Goal: Task Accomplishment & Management: Use online tool/utility

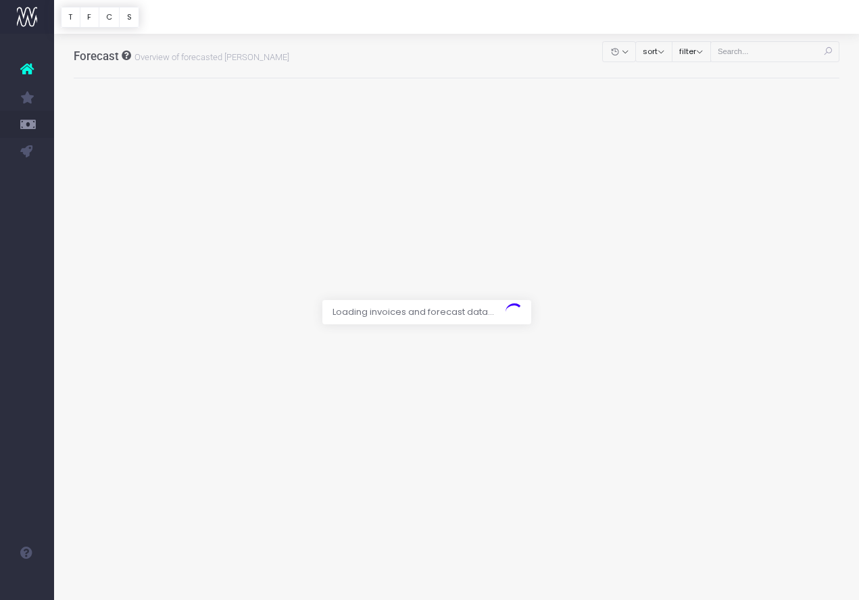
click at [754, 53] on div at bounding box center [429, 300] width 859 height 600
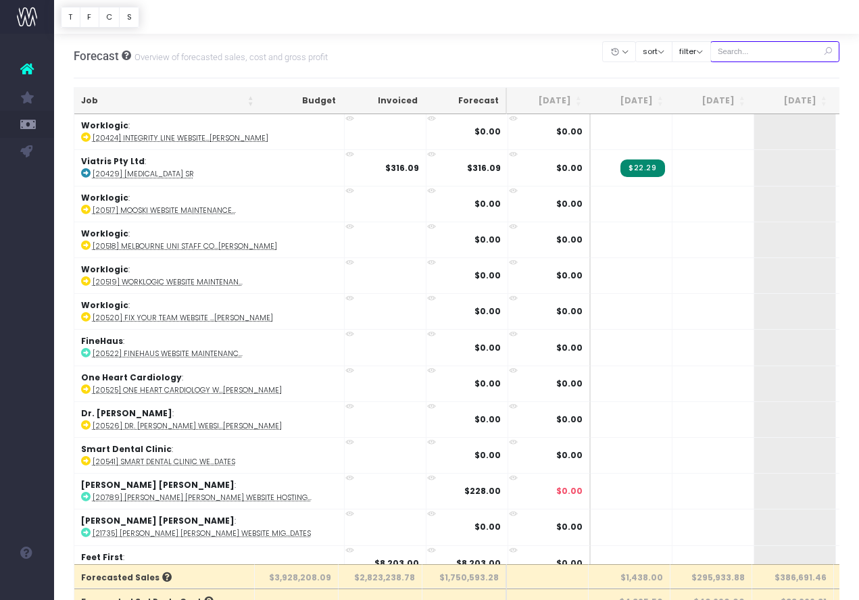
click at [774, 52] on input "text" at bounding box center [775, 51] width 130 height 21
paste input "24575"
type input "24575"
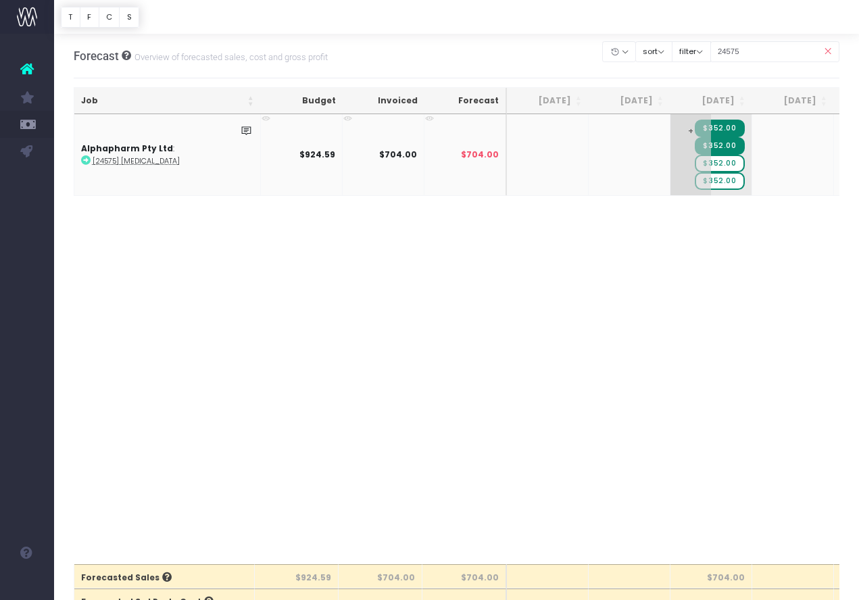
click at [687, 160] on span "+" at bounding box center [690, 154] width 41 height 81
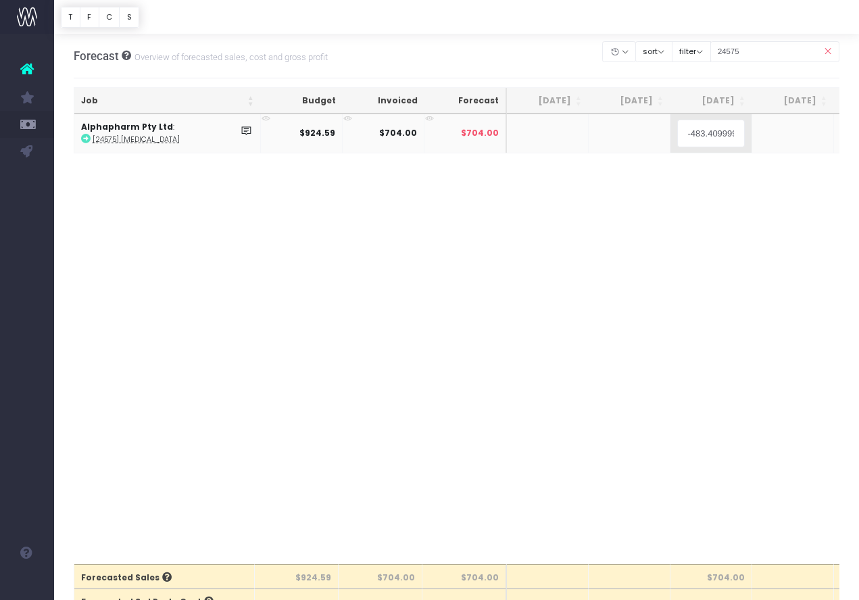
type input "\"
click at [721, 249] on div "Job Budget Invoiced Forecast [DATE] [DATE] [DATE] Sep [DATE] Nov [DATE] Jan [DA…" at bounding box center [457, 339] width 766 height 450
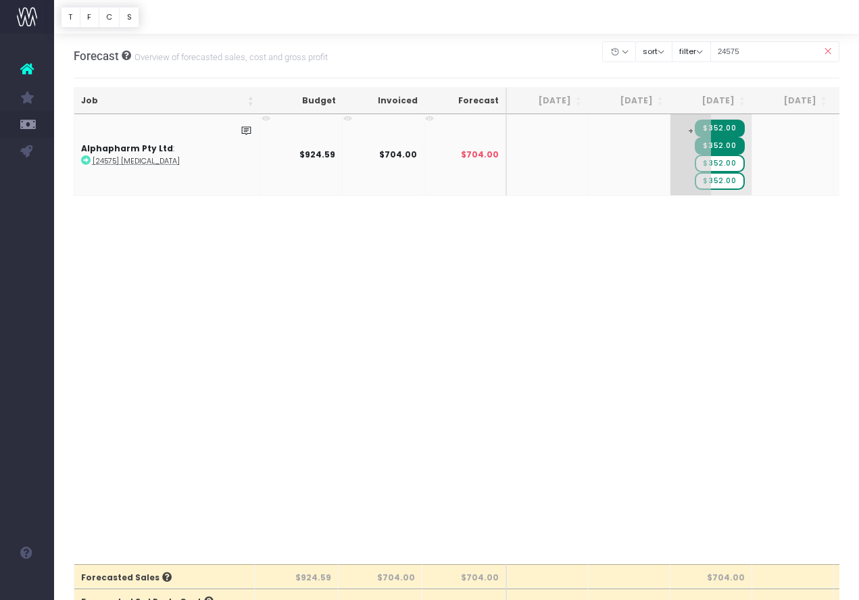
click at [732, 182] on span "$352.00" at bounding box center [719, 181] width 49 height 18
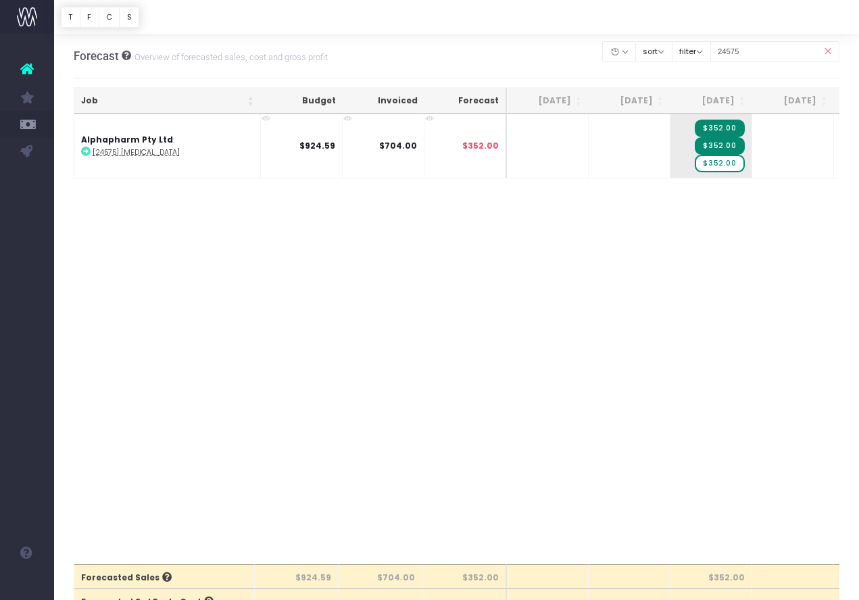
click at [722, 166] on span "$352.00" at bounding box center [719, 164] width 49 height 18
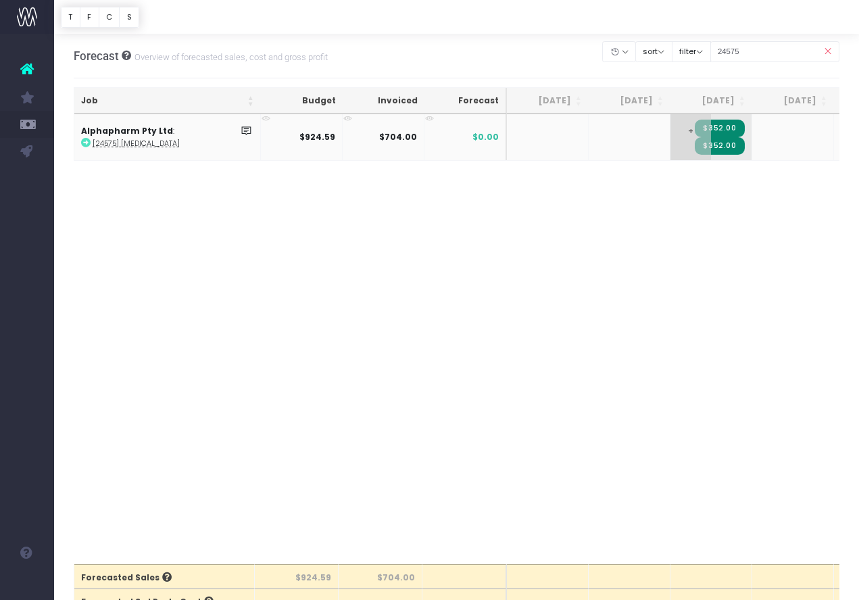
click at [678, 144] on span "+" at bounding box center [690, 137] width 41 height 46
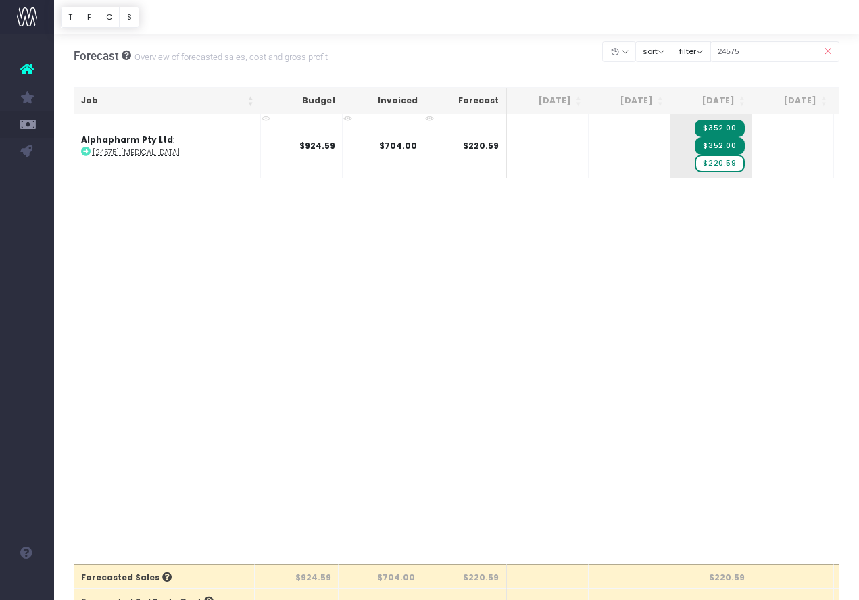
click at [701, 202] on div "Job Budget Invoiced Forecast [DATE] [DATE] [DATE] Sep [DATE] Nov [DATE] Jan [DA…" at bounding box center [457, 339] width 766 height 450
